Goal: Task Accomplishment & Management: Manage account settings

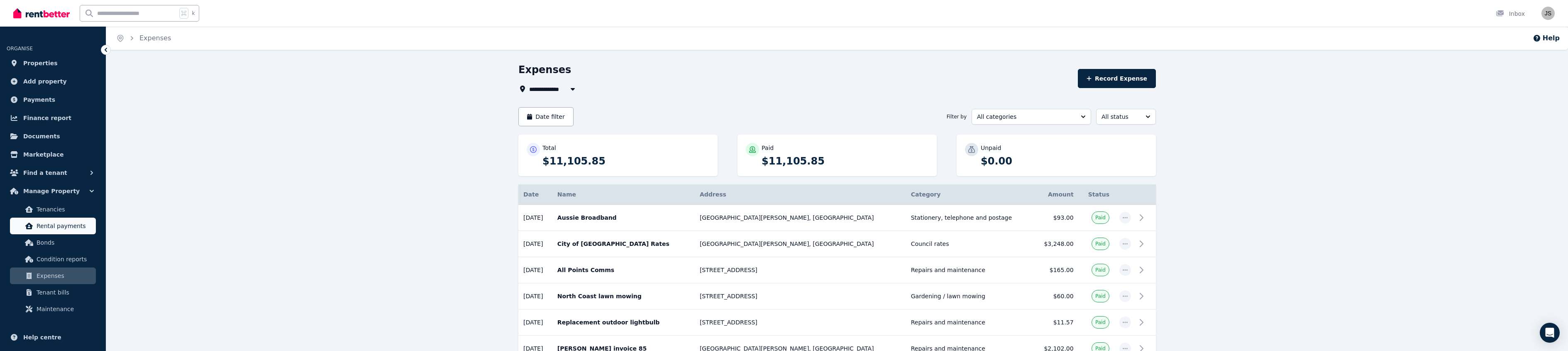
click at [57, 225] on span "Rental payments" at bounding box center [65, 226] width 56 height 10
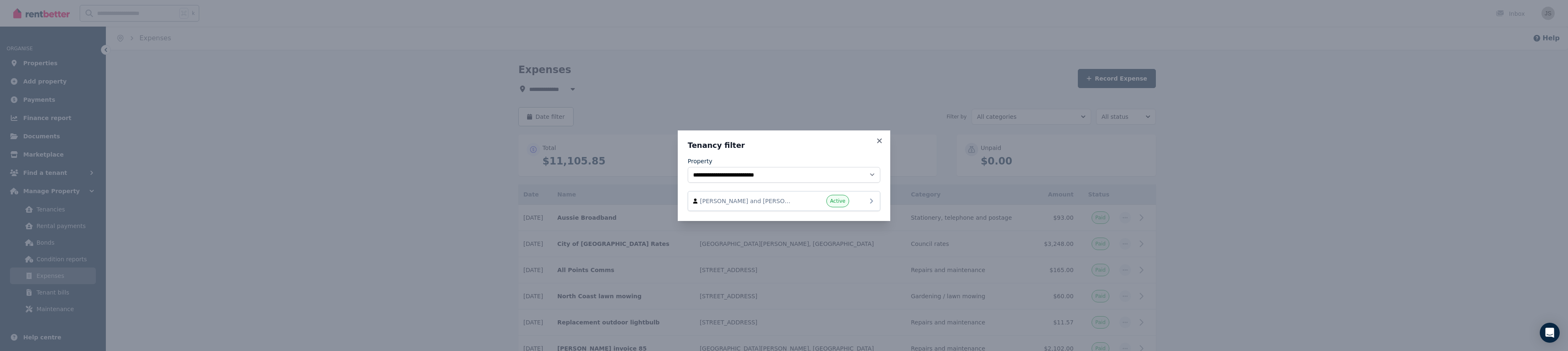
click at [871, 200] on icon at bounding box center [872, 201] width 10 height 10
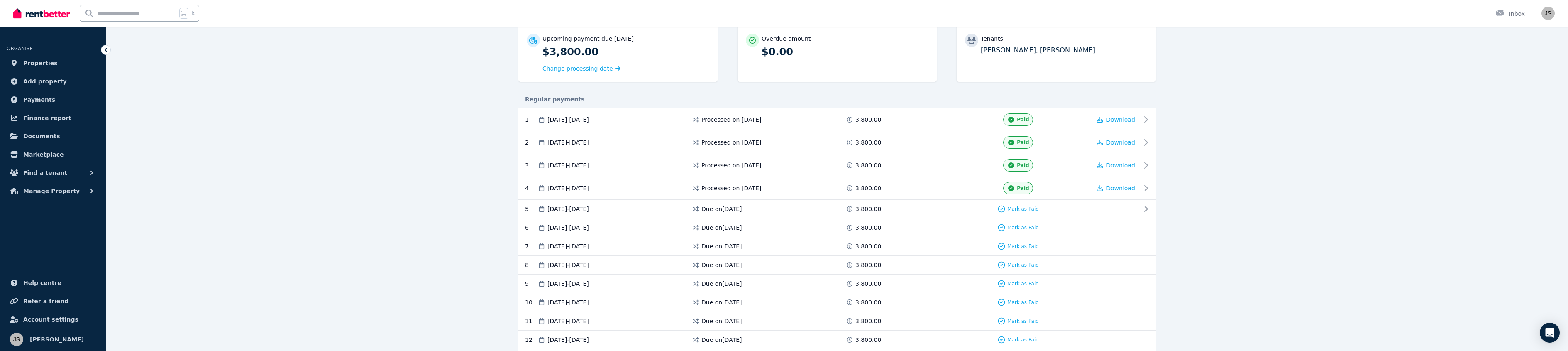
scroll to position [84, 0]
click at [1026, 208] on span "Mark as Paid" at bounding box center [1023, 208] width 32 height 7
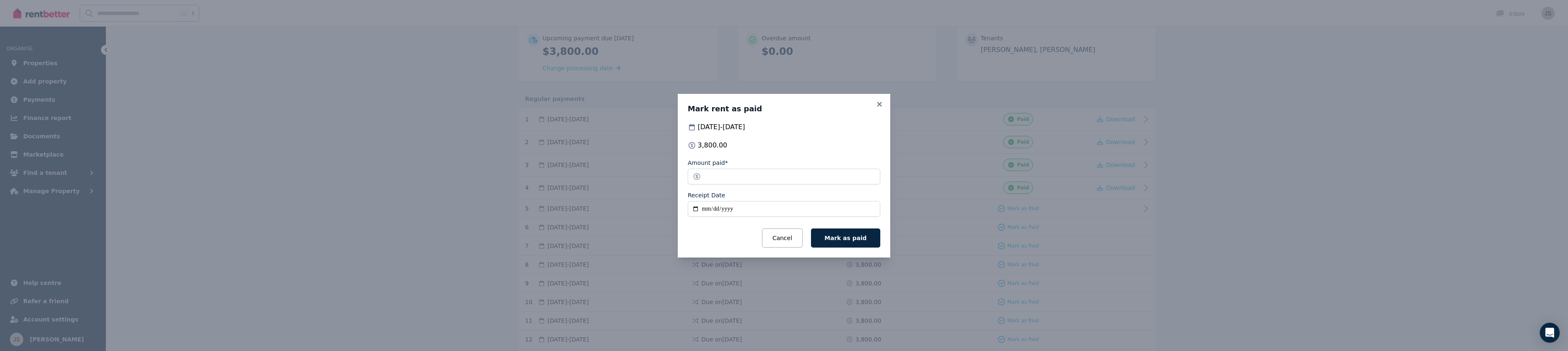
click at [705, 210] on input "Receipt Date" at bounding box center [784, 209] width 192 height 16
type input "**********"
click at [843, 236] on span "Mark as paid" at bounding box center [845, 238] width 42 height 7
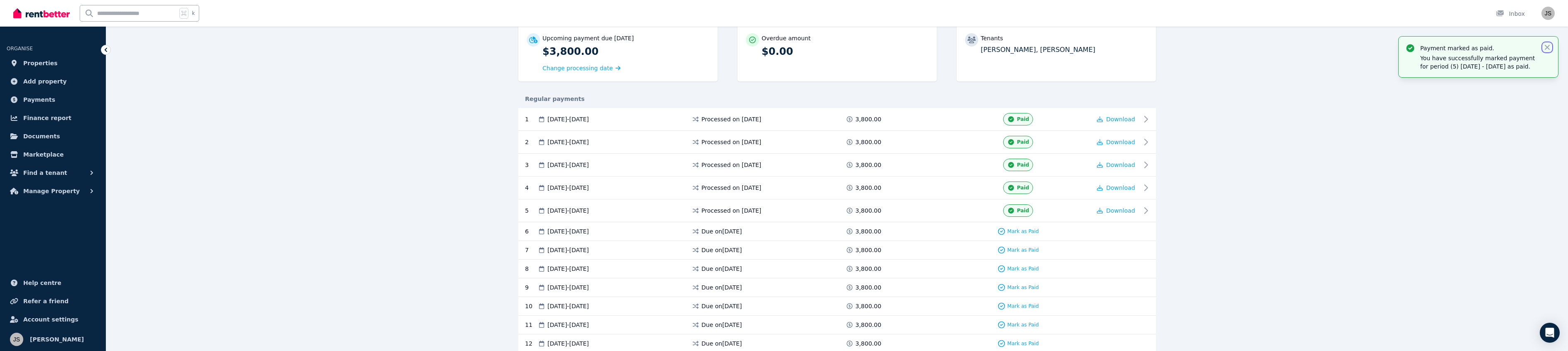
click at [1549, 48] on icon "button" at bounding box center [1547, 48] width 9 height 9
